Goal: Book appointment/travel/reservation

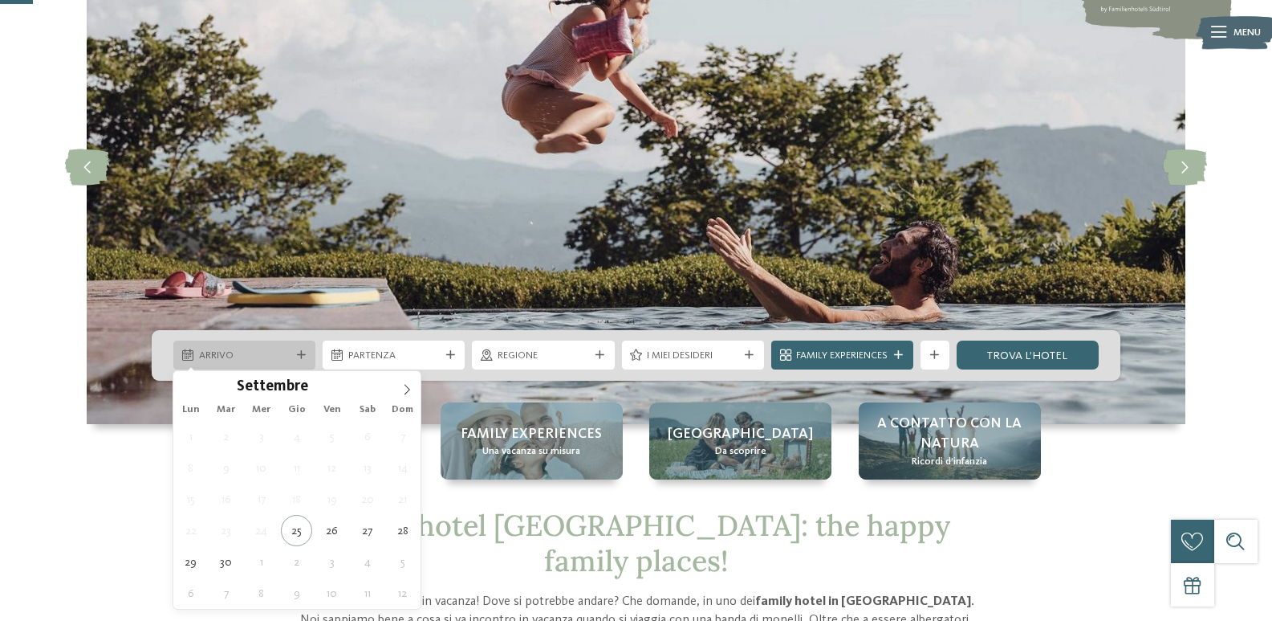
click at [299, 352] on icon at bounding box center [301, 355] width 9 height 9
click at [405, 381] on span at bounding box center [406, 384] width 27 height 27
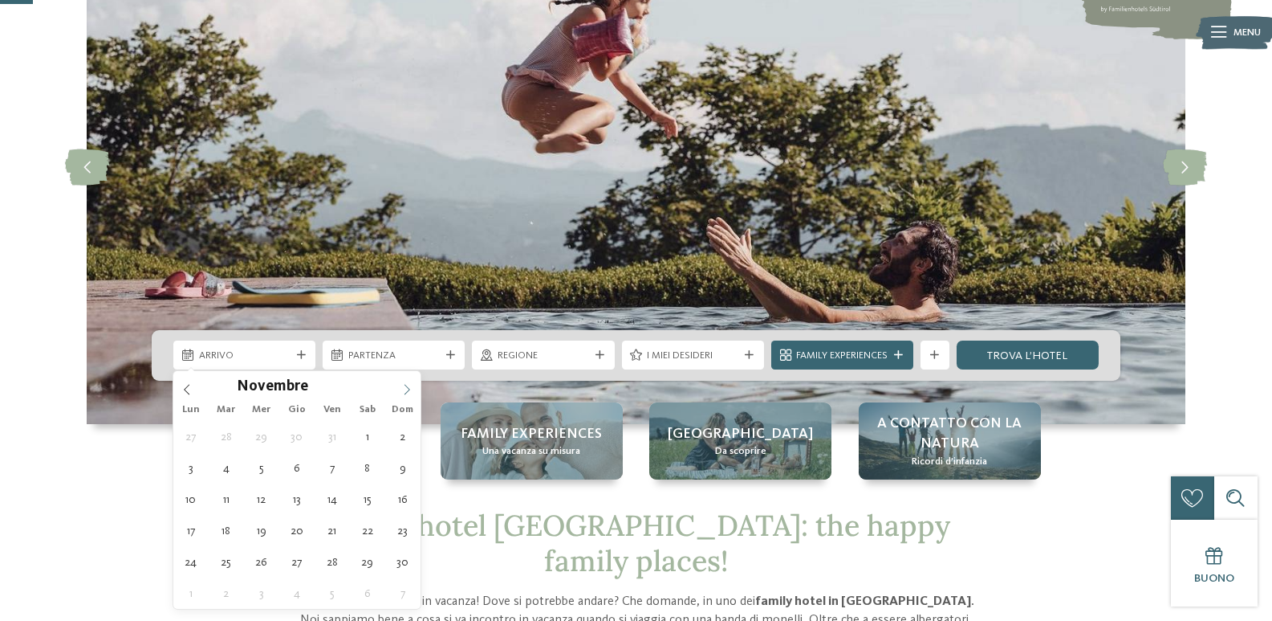
click at [409, 387] on icon at bounding box center [406, 389] width 11 height 11
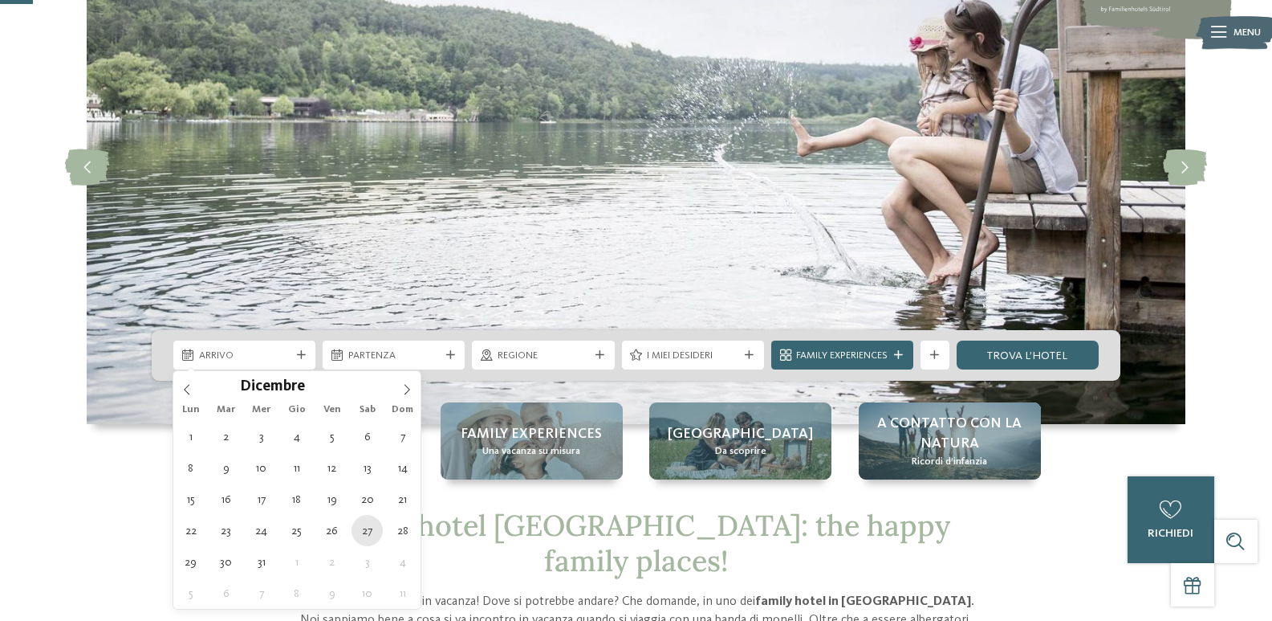
type div "[DATE]"
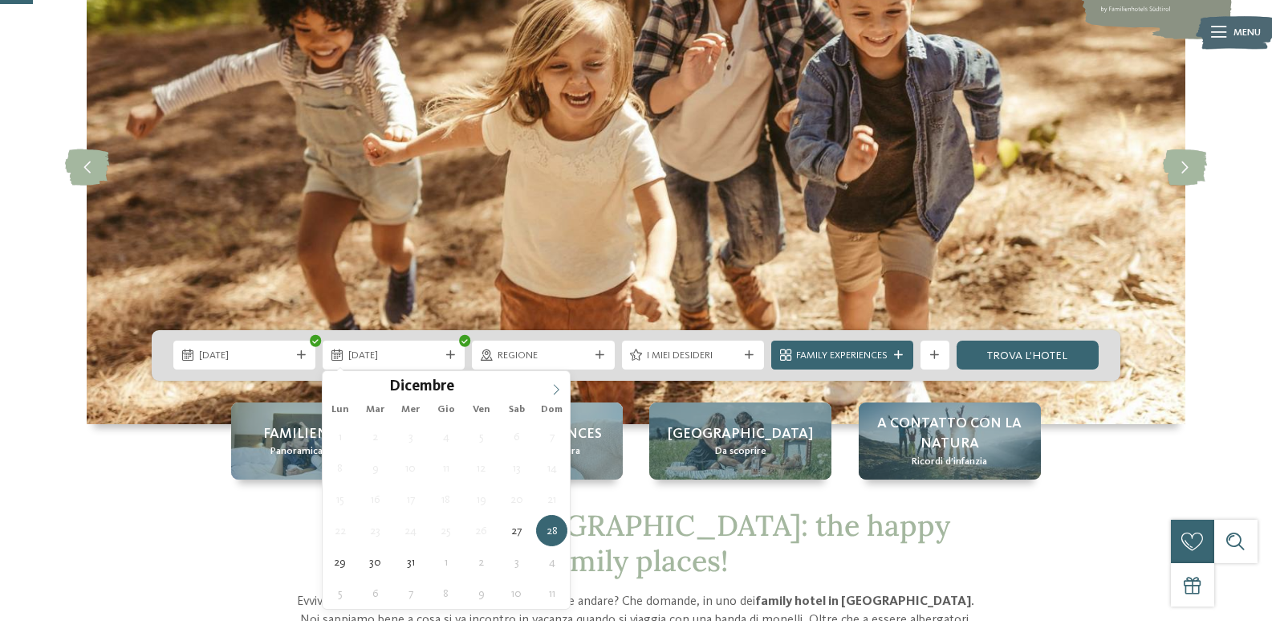
type input "****"
click at [560, 389] on icon at bounding box center [556, 389] width 11 height 11
type div "[DATE]"
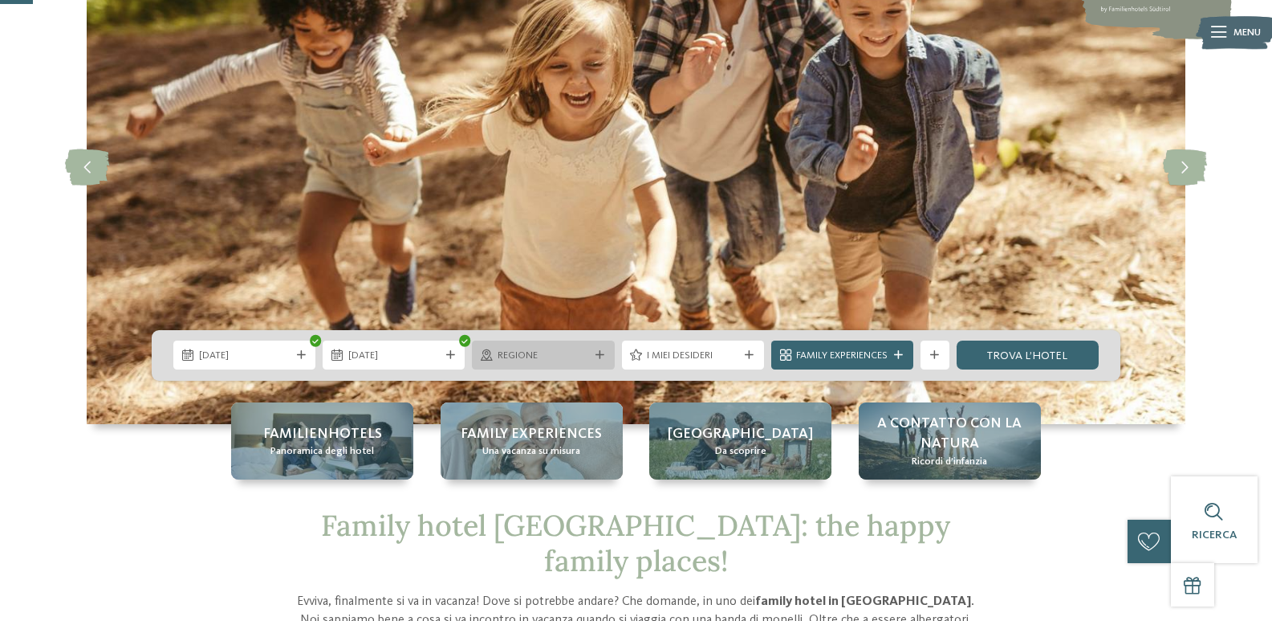
click at [531, 356] on span "Regione" at bounding box center [544, 355] width 92 height 14
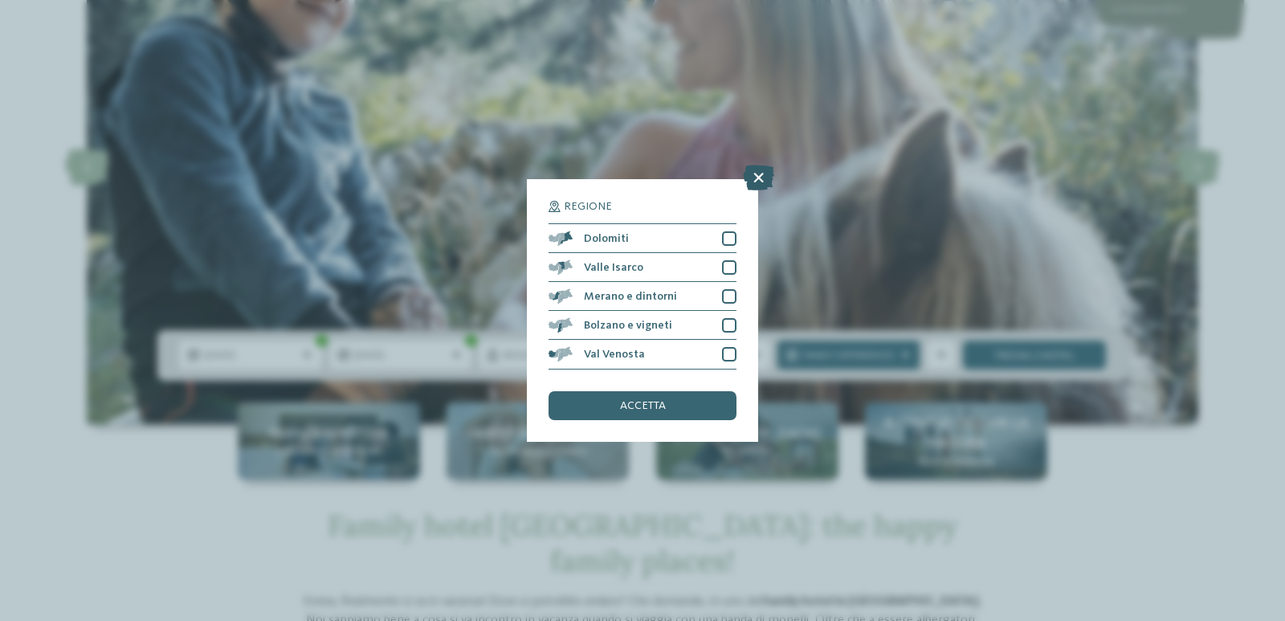
click at [754, 183] on icon at bounding box center [758, 178] width 31 height 26
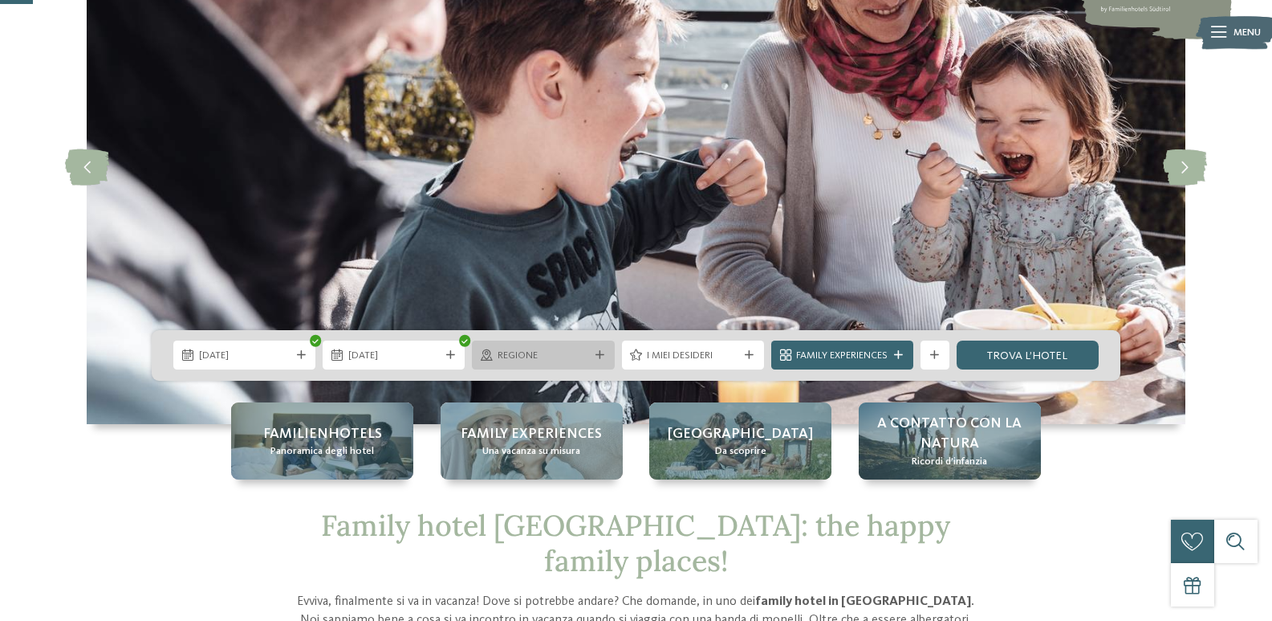
click at [584, 351] on span "Regione" at bounding box center [544, 355] width 92 height 14
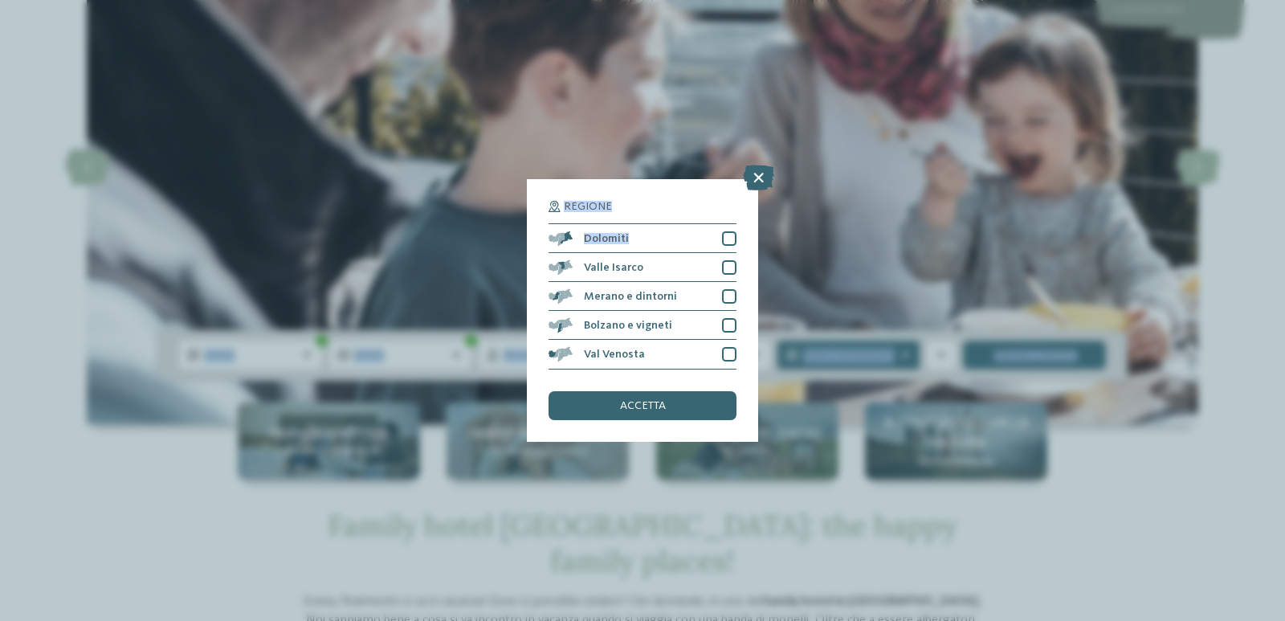
drag, startPoint x: 662, startPoint y: 239, endPoint x: 1186, endPoint y: -50, distance: 597.9
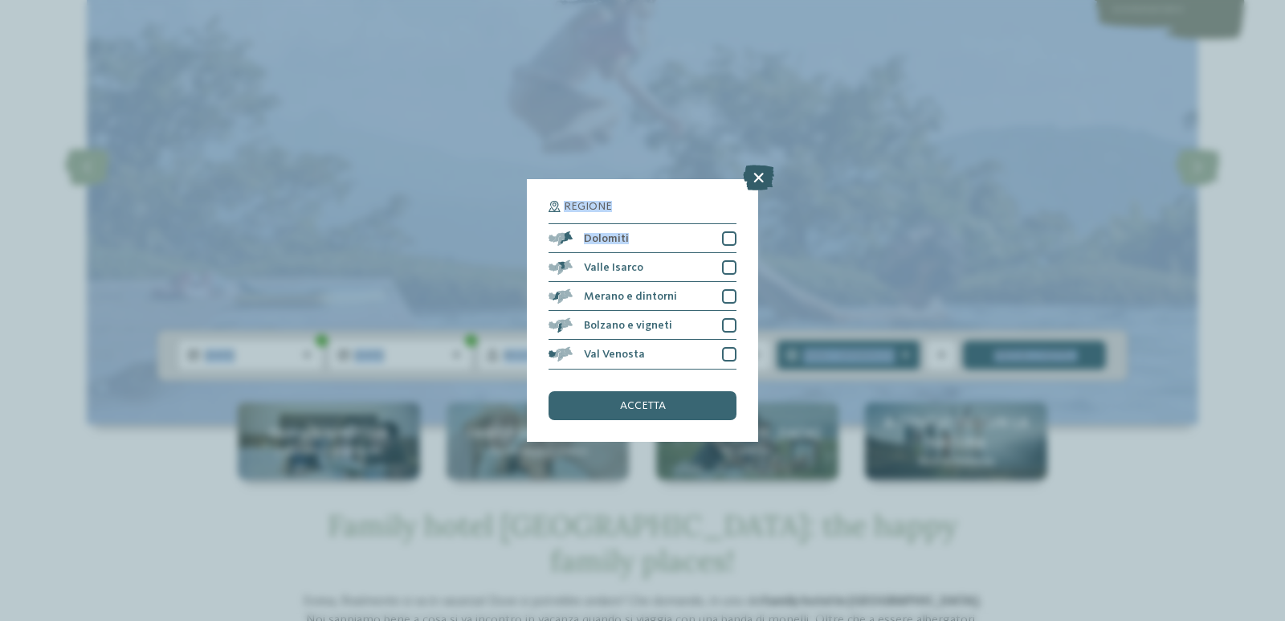
click at [755, 176] on icon at bounding box center [758, 178] width 31 height 26
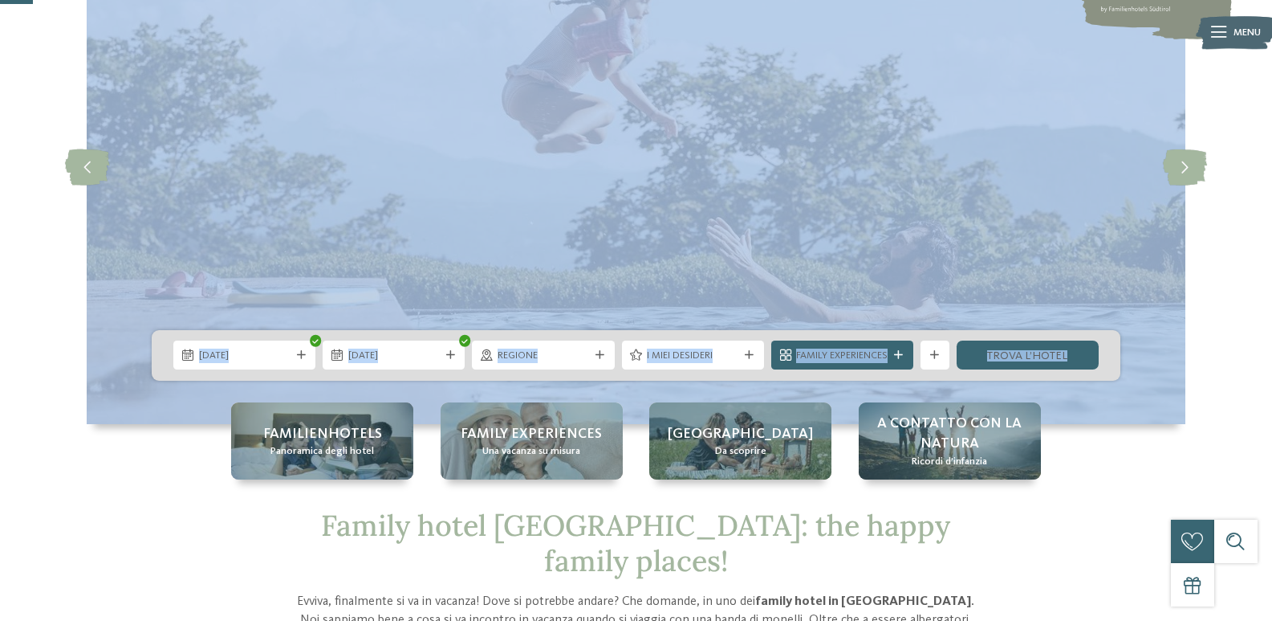
click at [853, 348] on span "Family Experiences" at bounding box center [842, 355] width 92 height 14
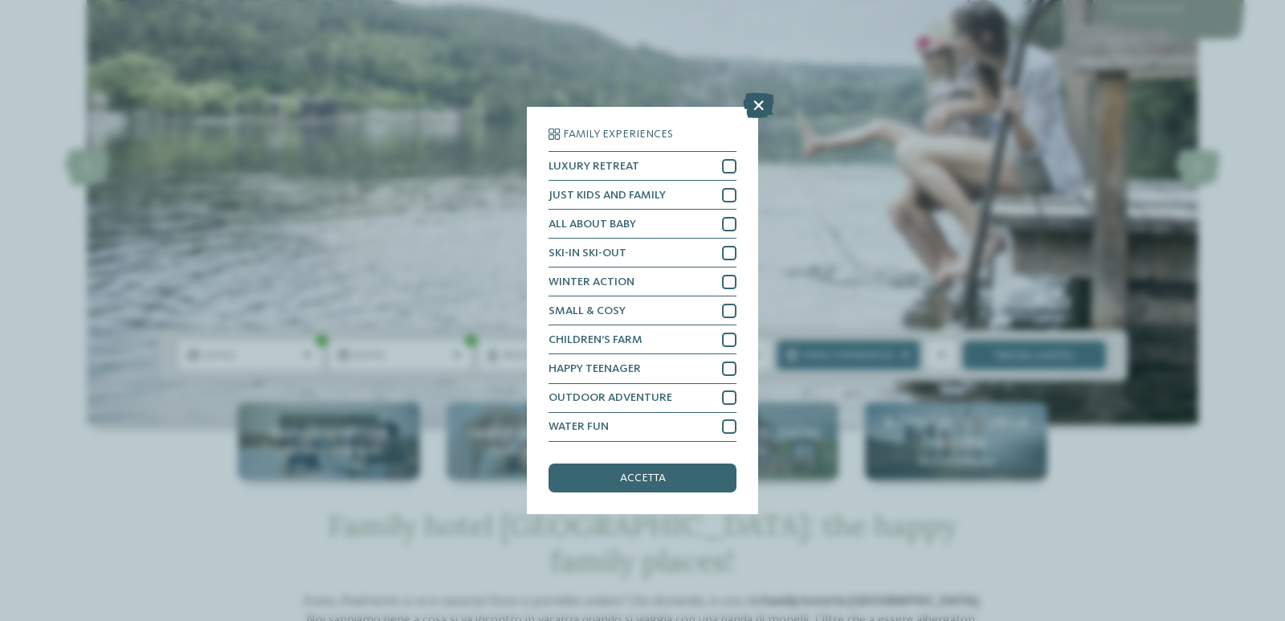
click at [758, 100] on icon at bounding box center [758, 106] width 31 height 26
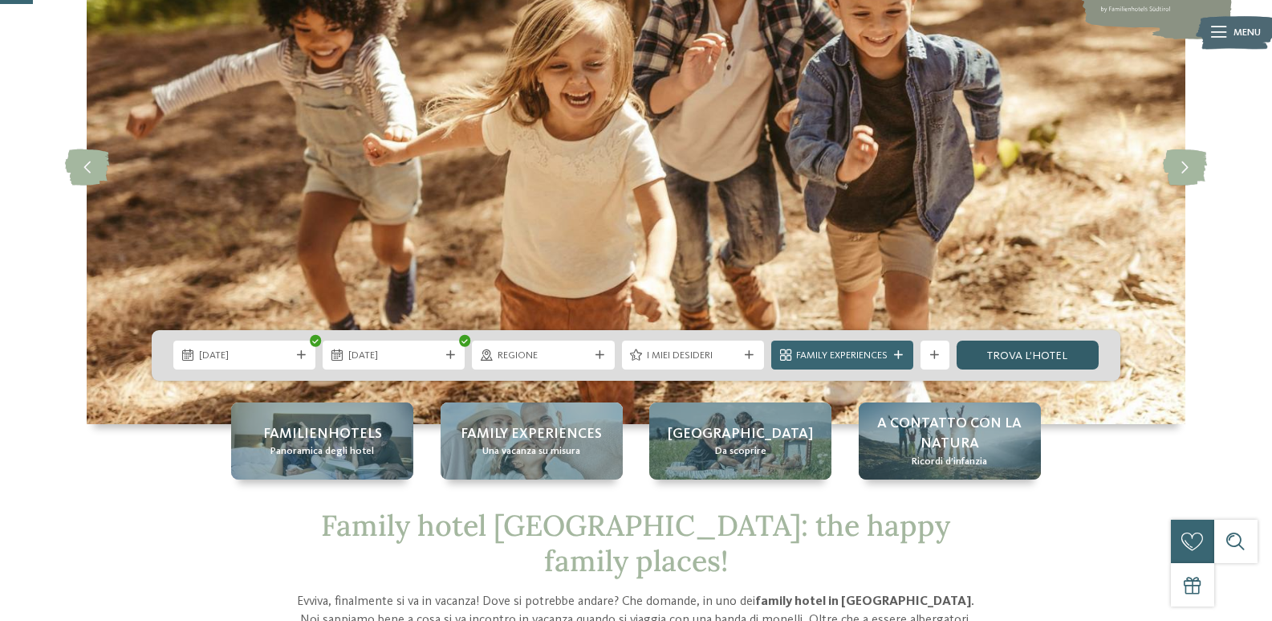
click at [1009, 360] on link "trova l’hotel" at bounding box center [1028, 354] width 142 height 29
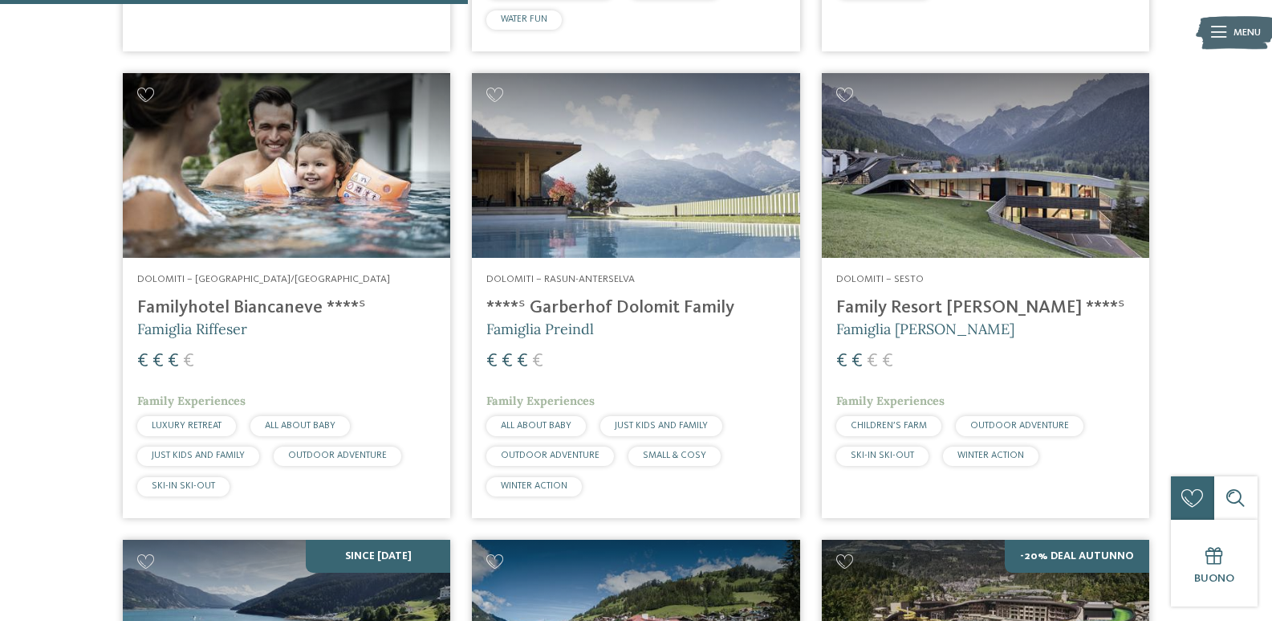
scroll to position [1429, 0]
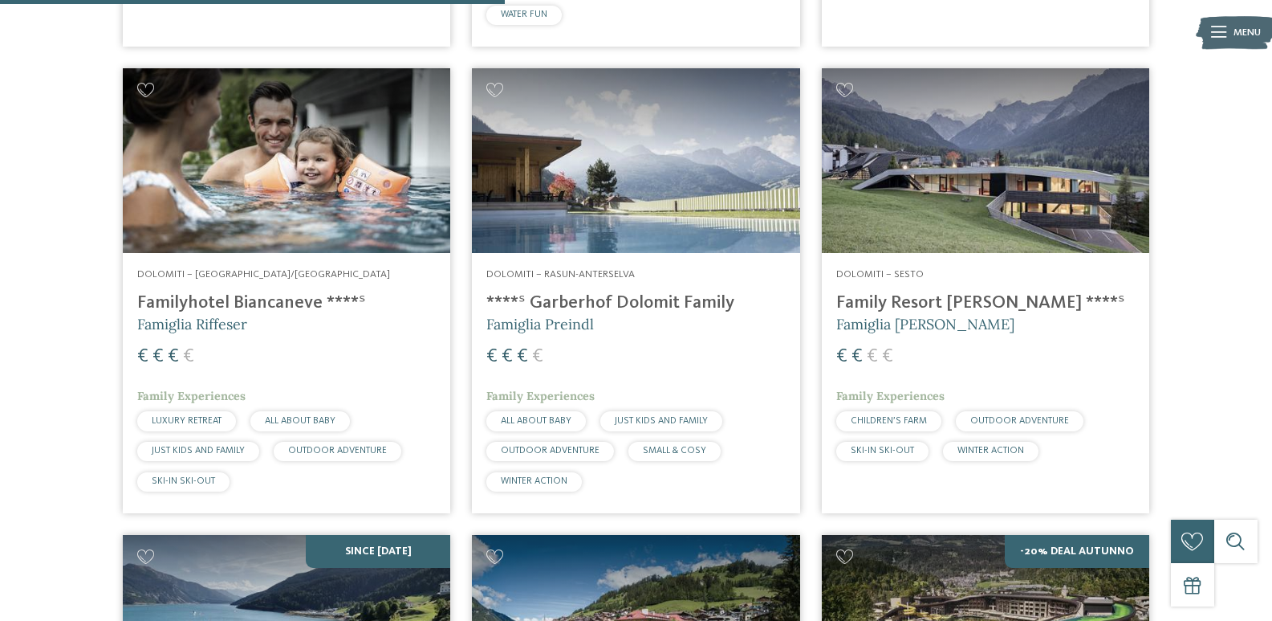
click at [893, 314] on h4 "Family Resort [PERSON_NAME] ****ˢ" at bounding box center [986, 303] width 299 height 22
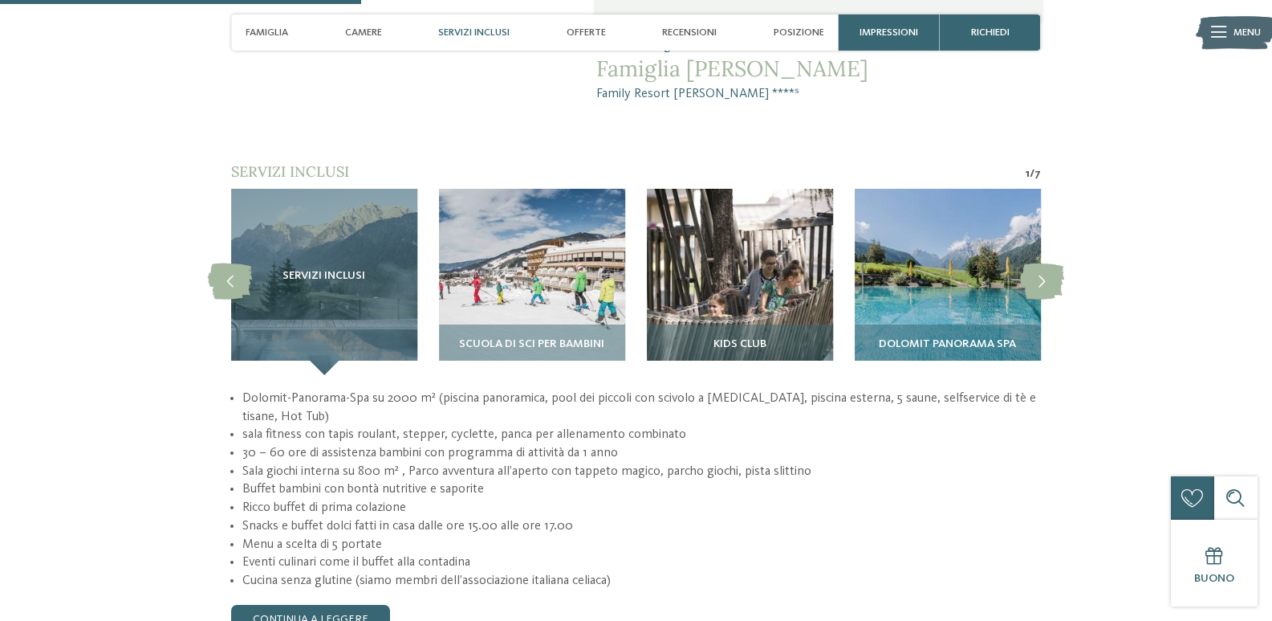
scroll to position [1285, 0]
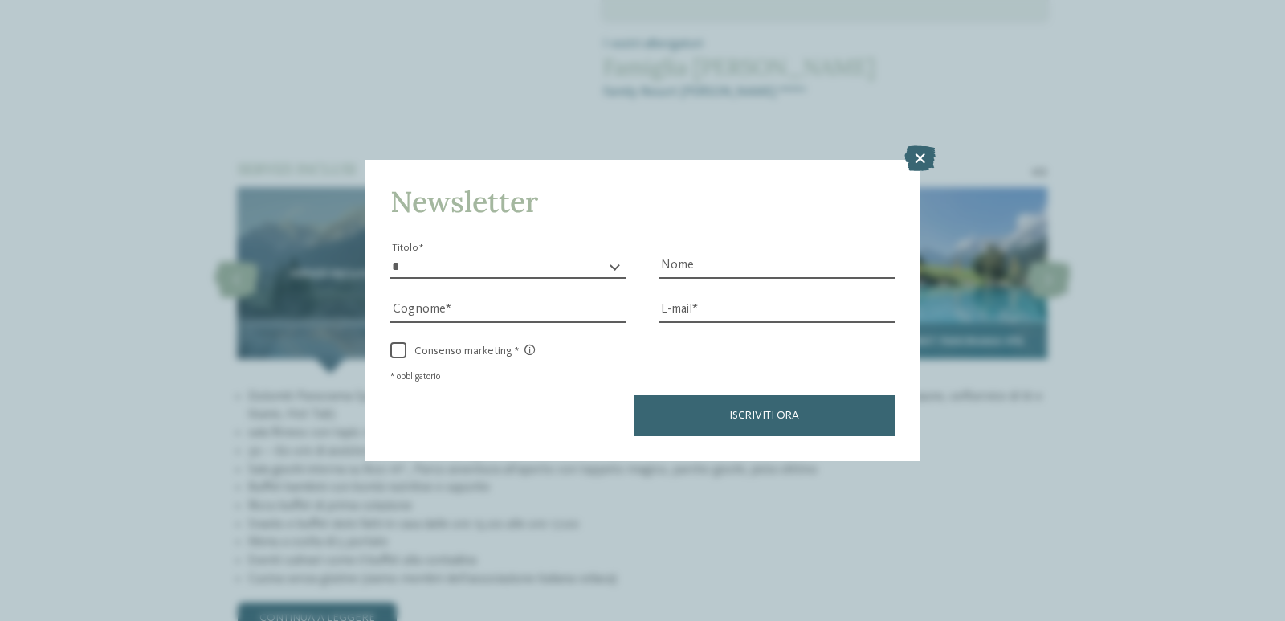
click at [915, 151] on icon at bounding box center [919, 158] width 31 height 26
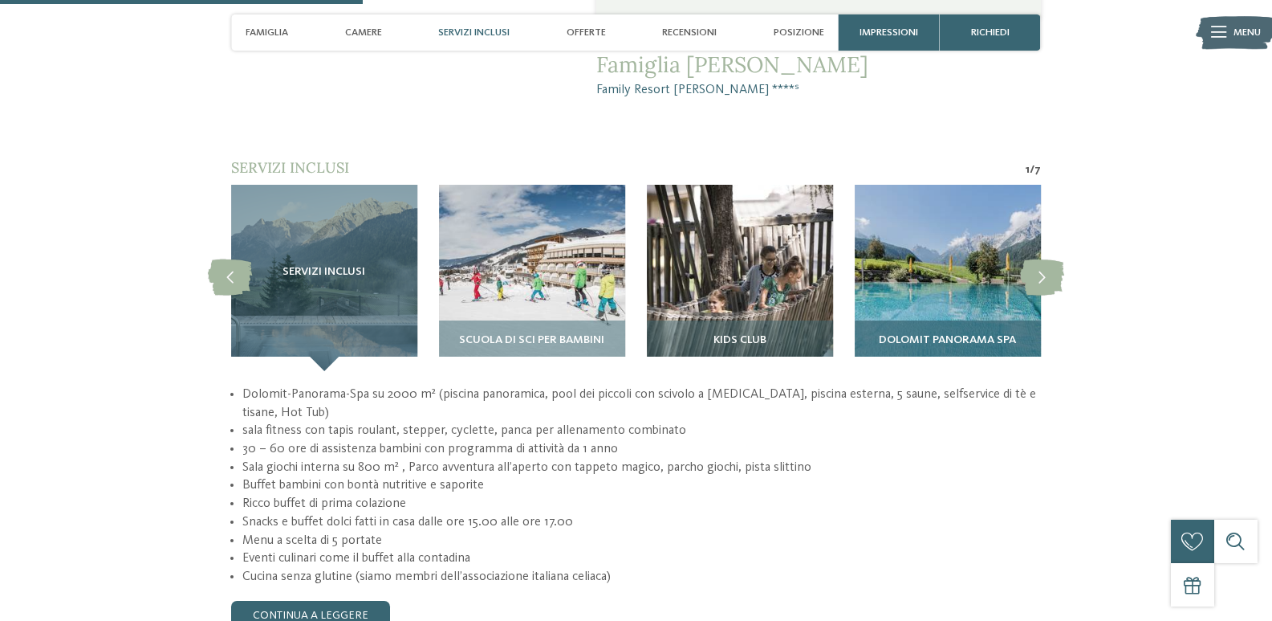
click at [945, 238] on img at bounding box center [948, 278] width 186 height 186
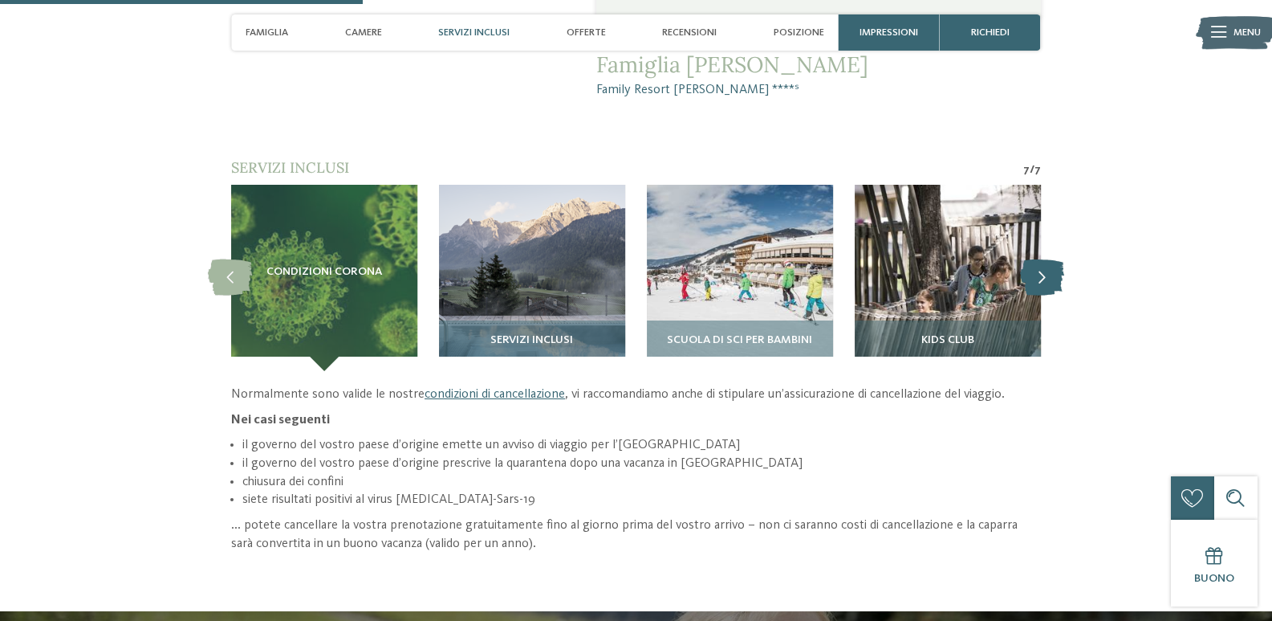
click at [1040, 259] on icon at bounding box center [1042, 277] width 44 height 36
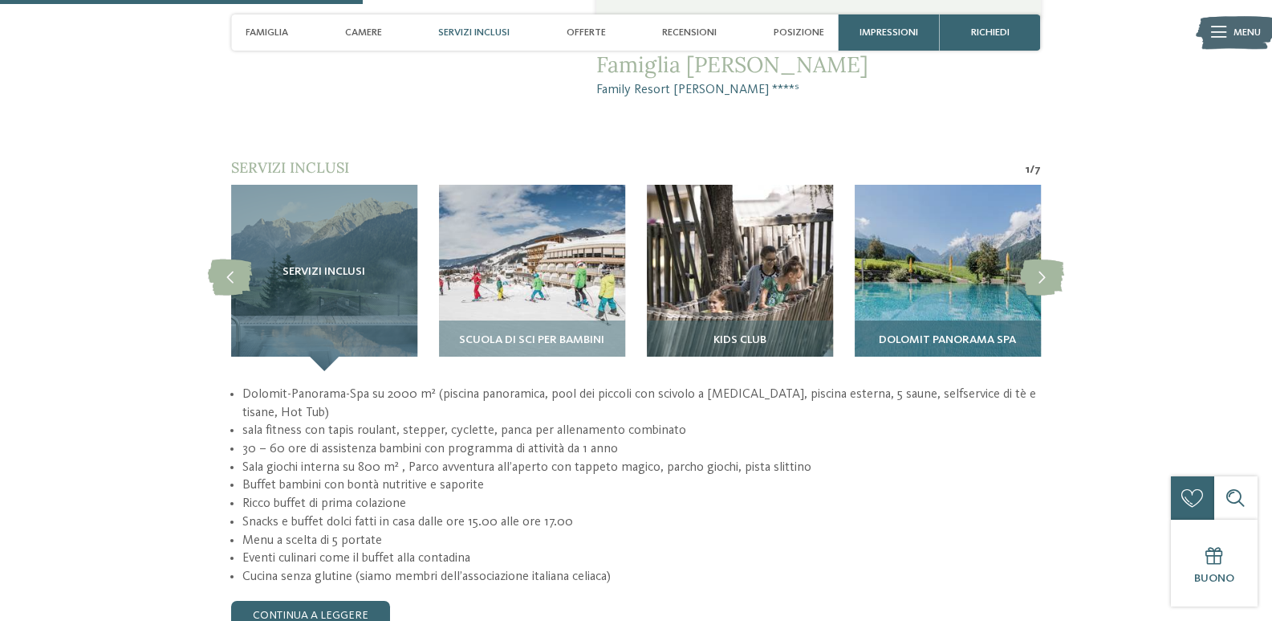
click at [982, 242] on img at bounding box center [948, 278] width 186 height 186
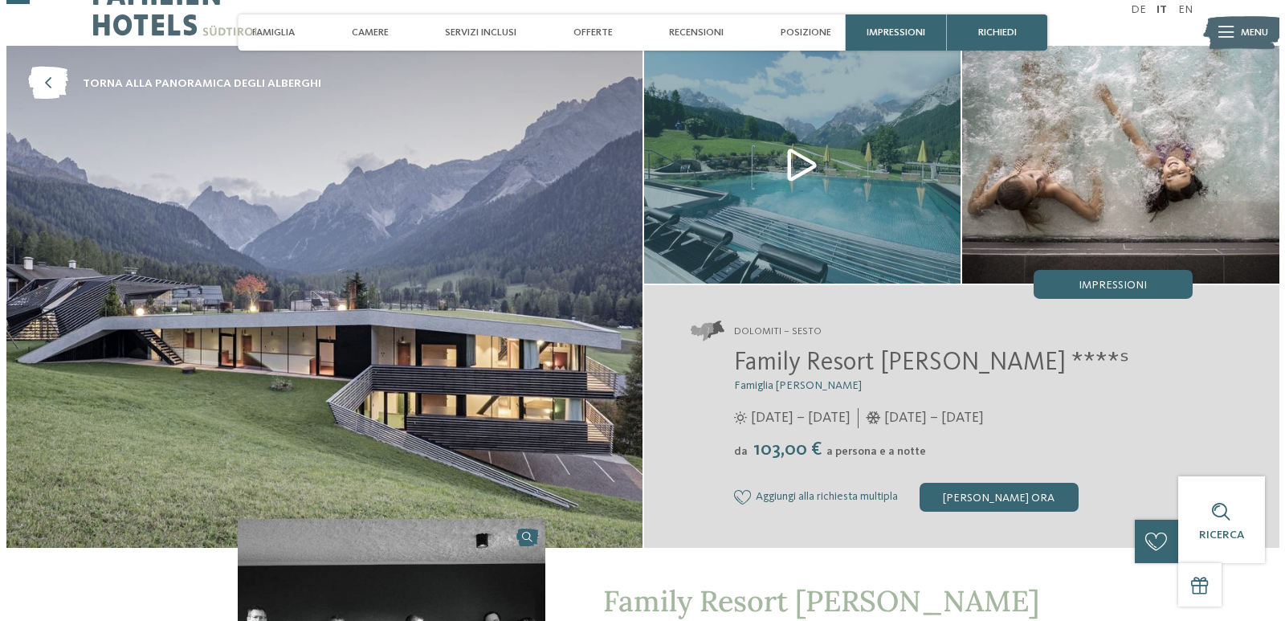
scroll to position [0, 0]
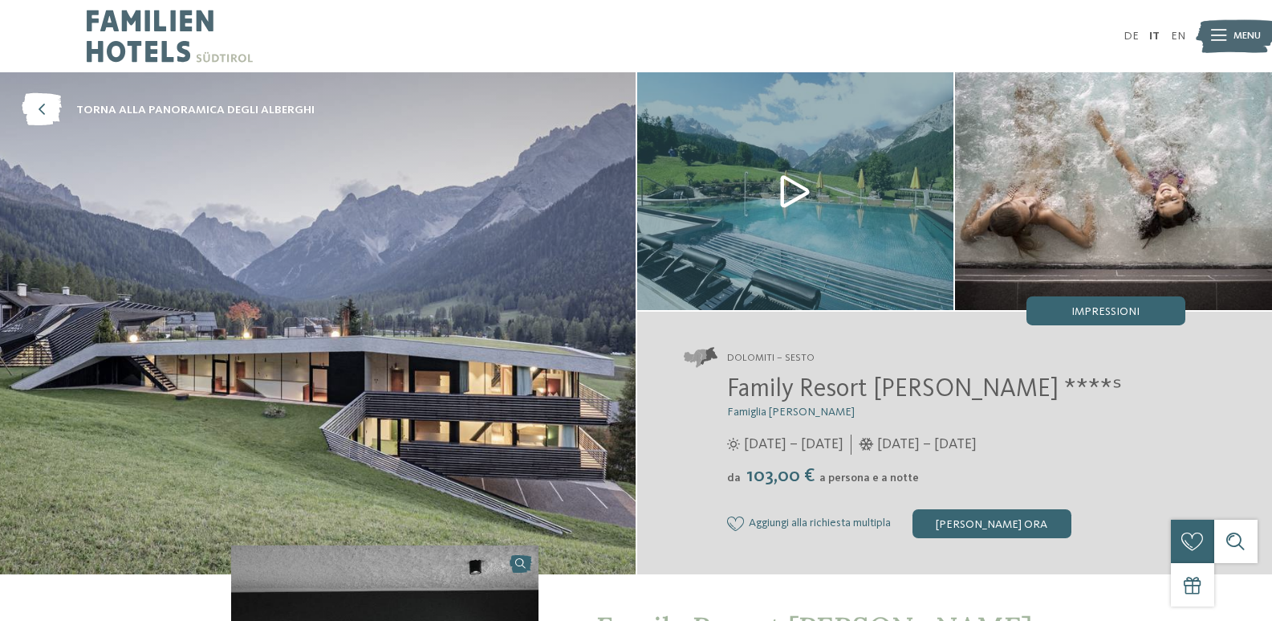
click at [804, 191] on img at bounding box center [795, 191] width 317 height 238
